Goal: Find specific page/section: Find specific page/section

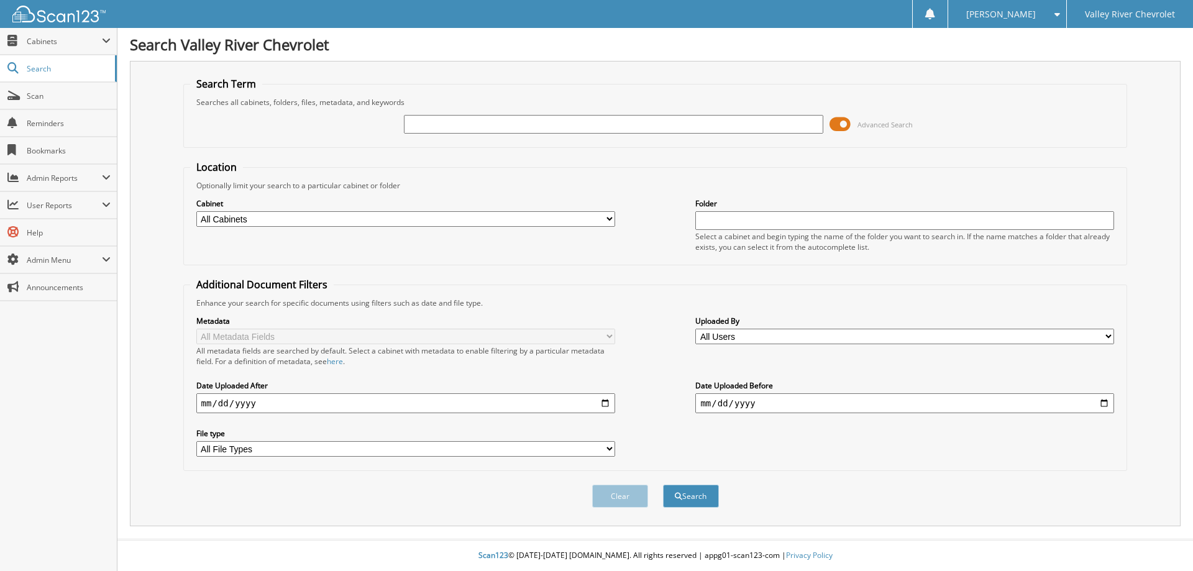
click at [834, 124] on span at bounding box center [840, 124] width 21 height 19
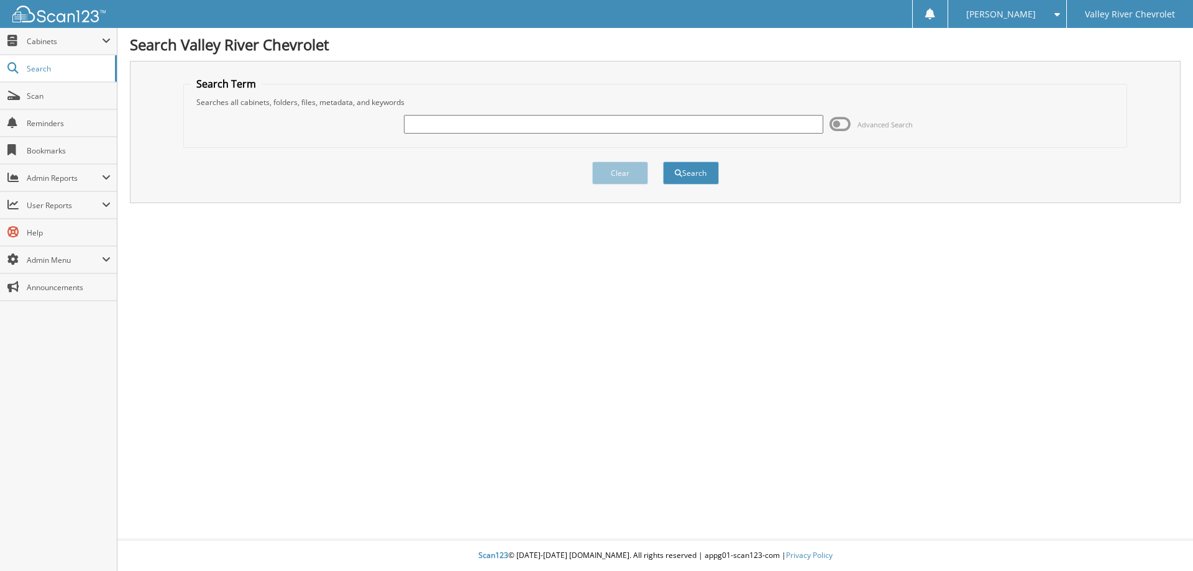
click at [741, 126] on input "text" at bounding box center [613, 124] width 419 height 19
type input "74850"
click at [663, 162] on button "Search" at bounding box center [691, 173] width 56 height 23
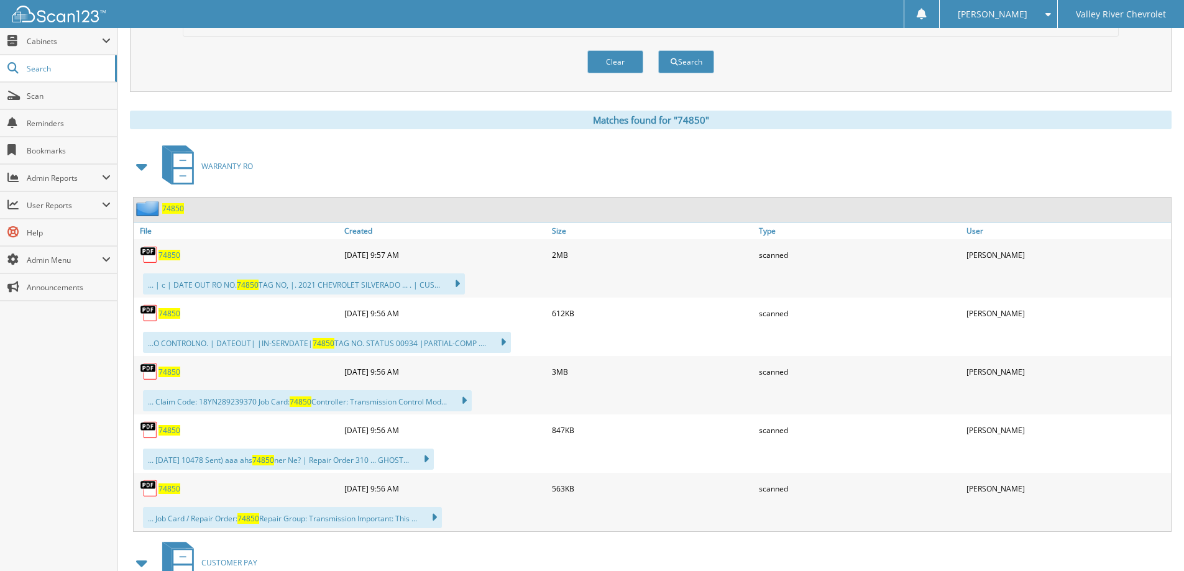
scroll to position [435, 0]
click at [166, 257] on span "74850" at bounding box center [169, 254] width 22 height 11
click at [167, 317] on span "74850" at bounding box center [169, 313] width 22 height 11
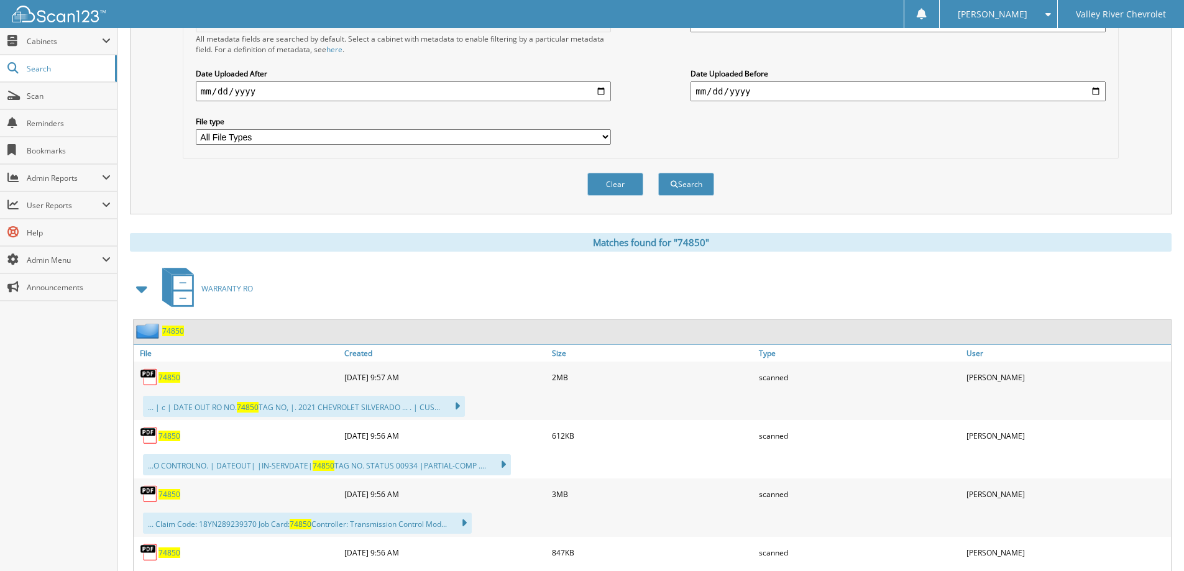
scroll to position [311, 0]
